Goal: Task Accomplishment & Management: Manage account settings

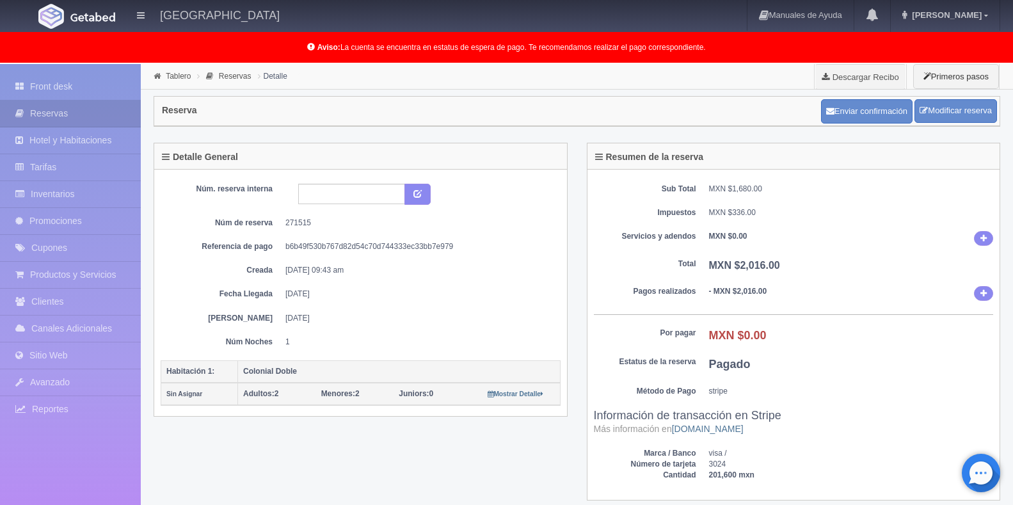
click at [79, 87] on link "Front desk" at bounding box center [70, 87] width 141 height 26
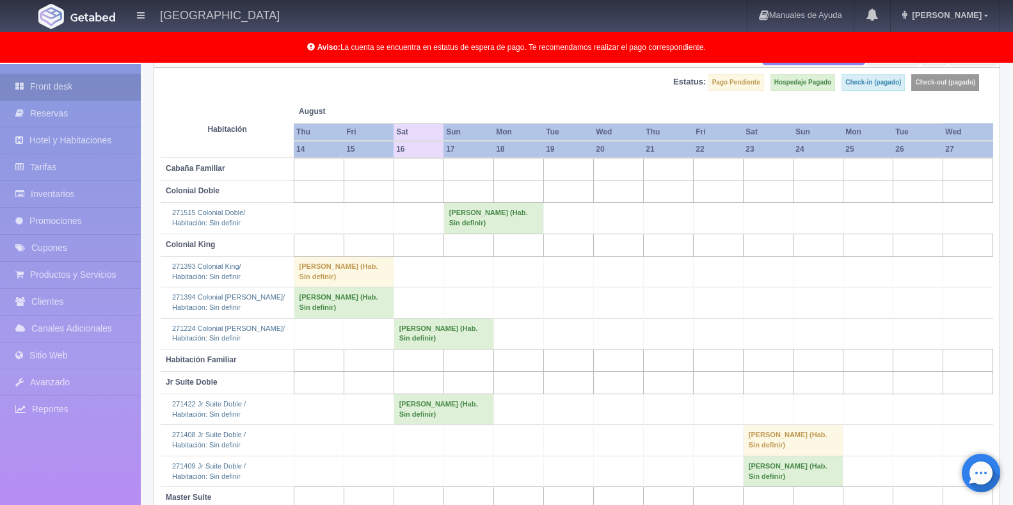
scroll to position [186, 0]
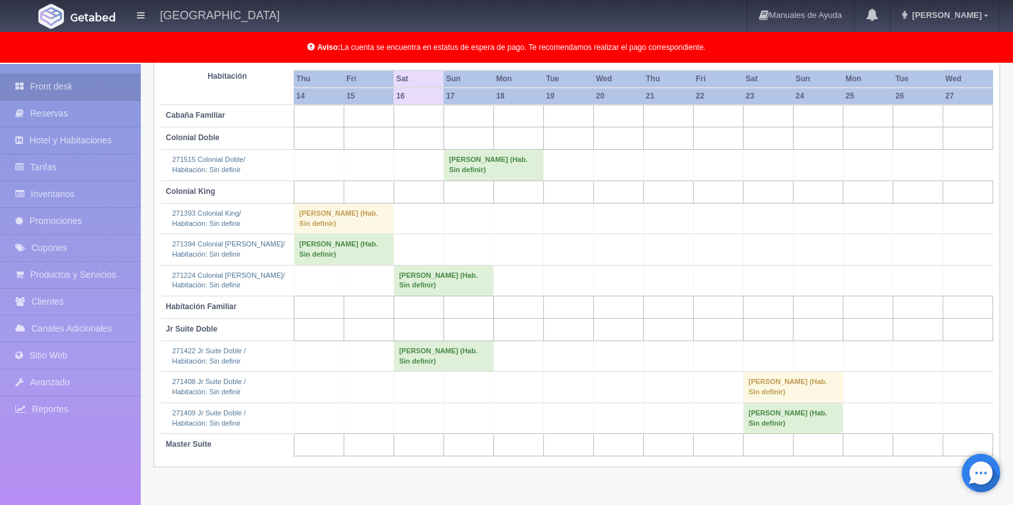
click at [439, 349] on td "Israel Cruz Rodriguez (Hab. Sin definir)" at bounding box center [443, 356] width 100 height 31
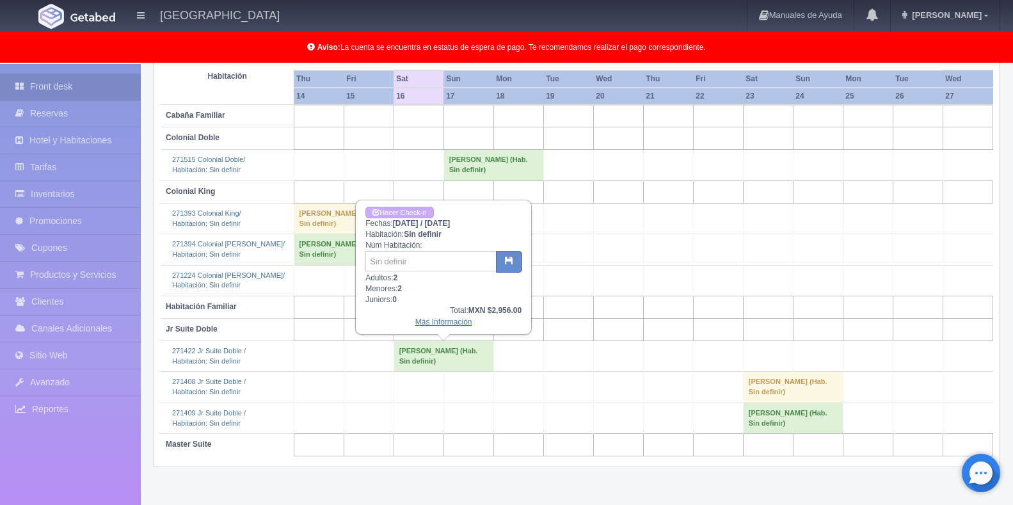
click at [441, 320] on link "Más Información" at bounding box center [443, 321] width 57 height 9
click at [441, 323] on link "Más Información" at bounding box center [443, 321] width 57 height 9
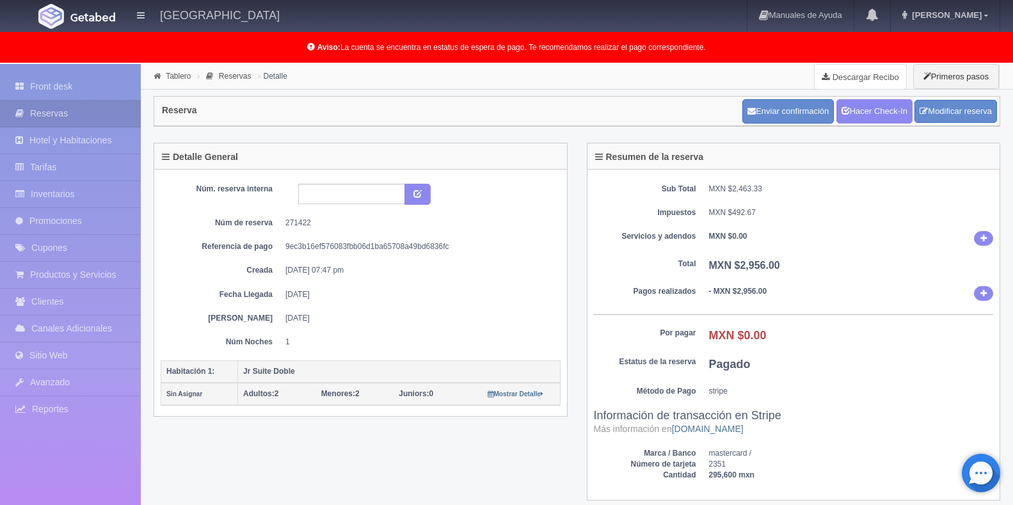
click at [851, 74] on link "Descargar Recibo" at bounding box center [859, 77] width 91 height 26
